Goal: Communication & Community: Answer question/provide support

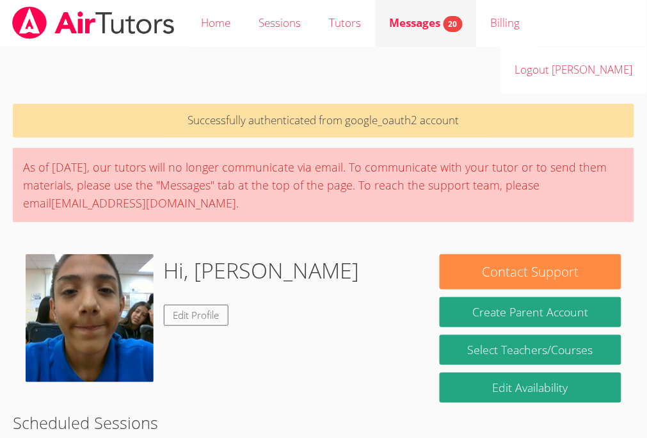
click at [432, 9] on link "Messages 20" at bounding box center [426, 23] width 101 height 47
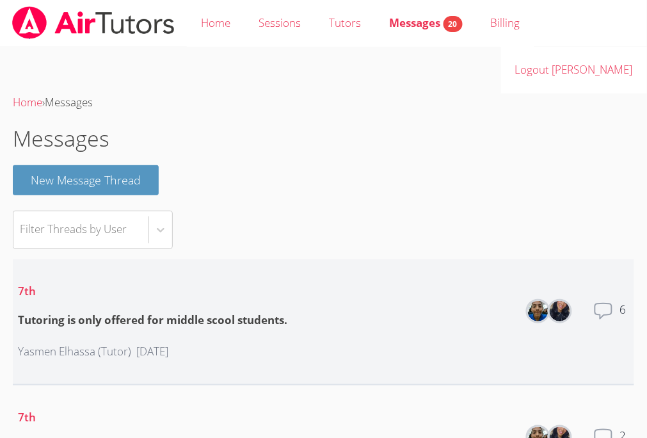
click at [610, 301] on icon at bounding box center [603, 311] width 20 height 20
